Goal: Navigation & Orientation: Find specific page/section

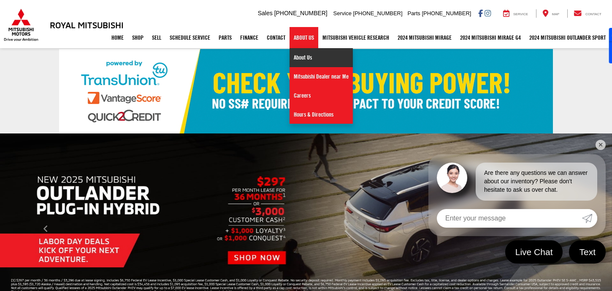
click at [305, 58] on link "About Us" at bounding box center [320, 57] width 63 height 19
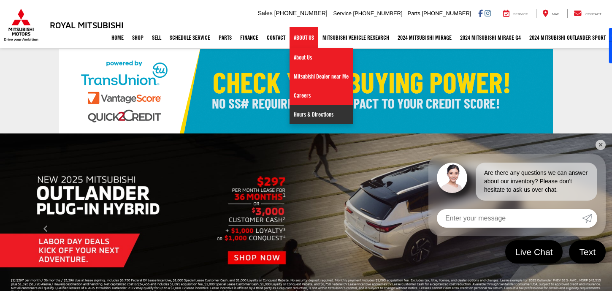
click at [304, 115] on link "Hours & Directions" at bounding box center [320, 114] width 63 height 19
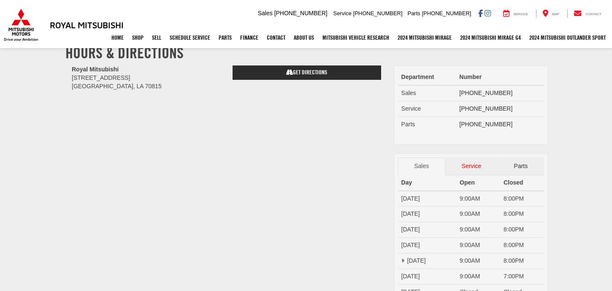
click at [458, 169] on link "Service" at bounding box center [471, 166] width 52 height 18
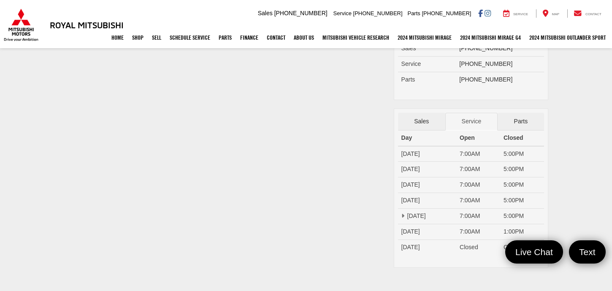
scroll to position [70, 0]
